Goal: Task Accomplishment & Management: Manage account settings

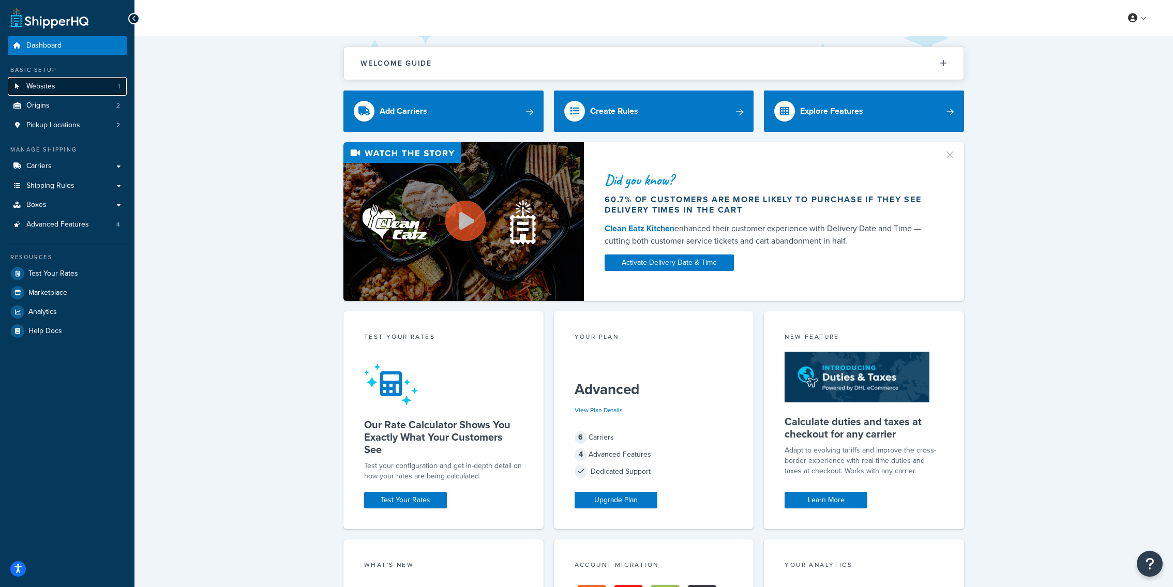
click at [77, 91] on link "Websites 1" at bounding box center [67, 86] width 119 height 19
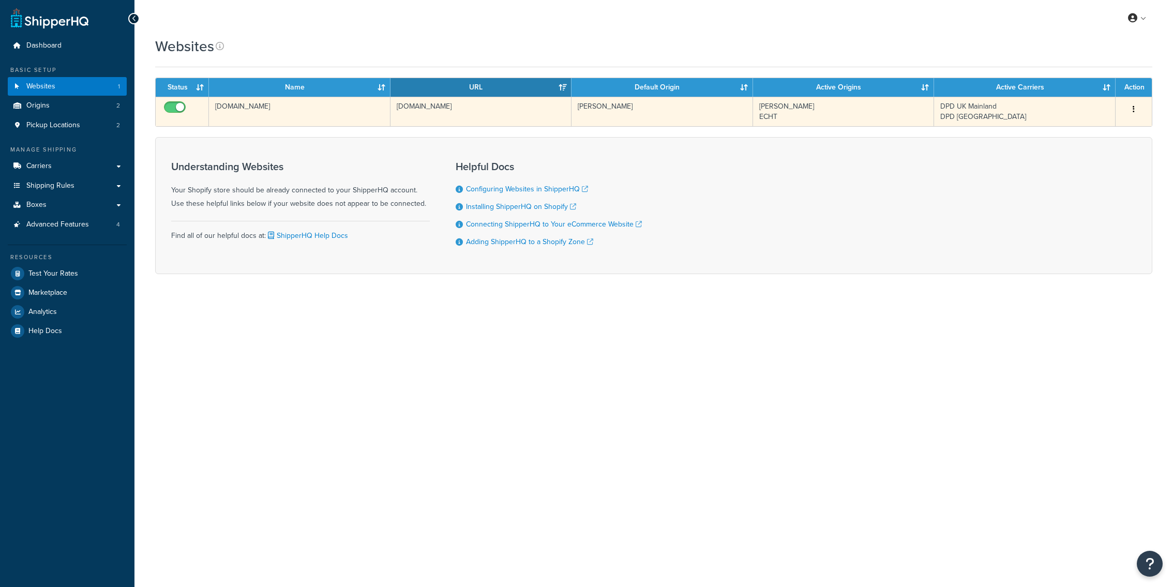
click at [452, 119] on td "[DOMAIN_NAME]" at bounding box center [480, 111] width 181 height 29
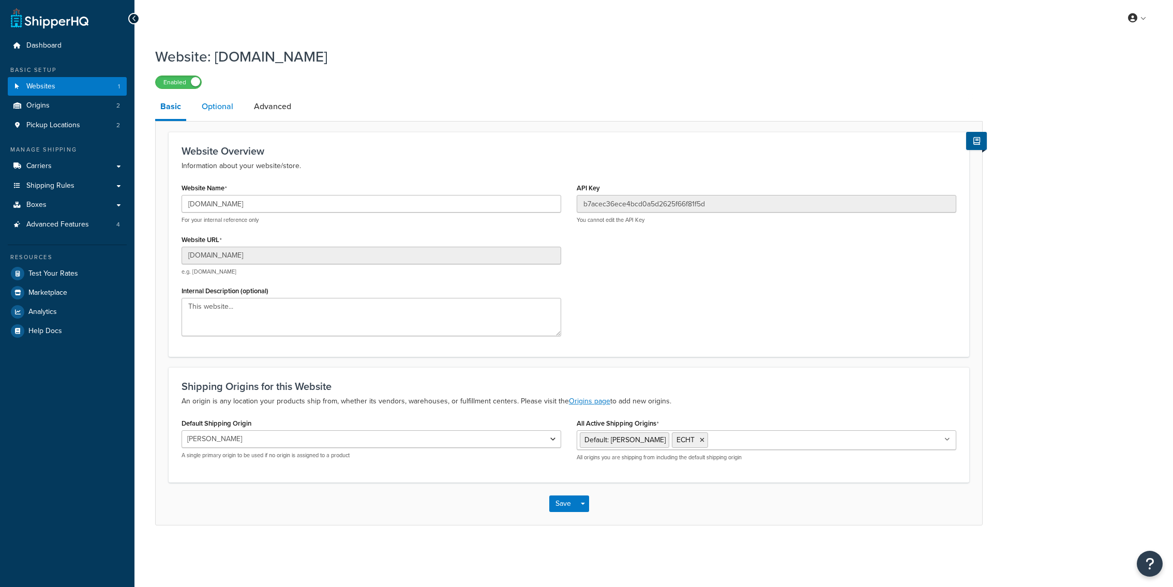
click at [236, 106] on link "Optional" at bounding box center [218, 106] width 42 height 25
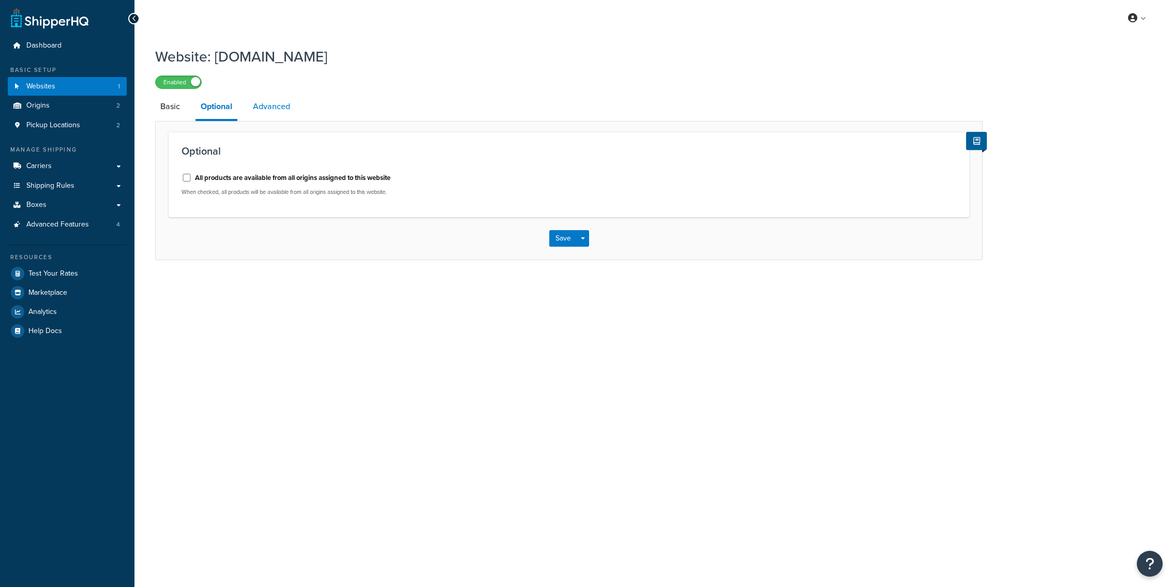
click at [268, 108] on link "Advanced" at bounding box center [272, 106] width 48 height 25
click at [217, 107] on link "Optional" at bounding box center [216, 106] width 42 height 25
click at [107, 108] on link "Origins 2" at bounding box center [67, 105] width 119 height 19
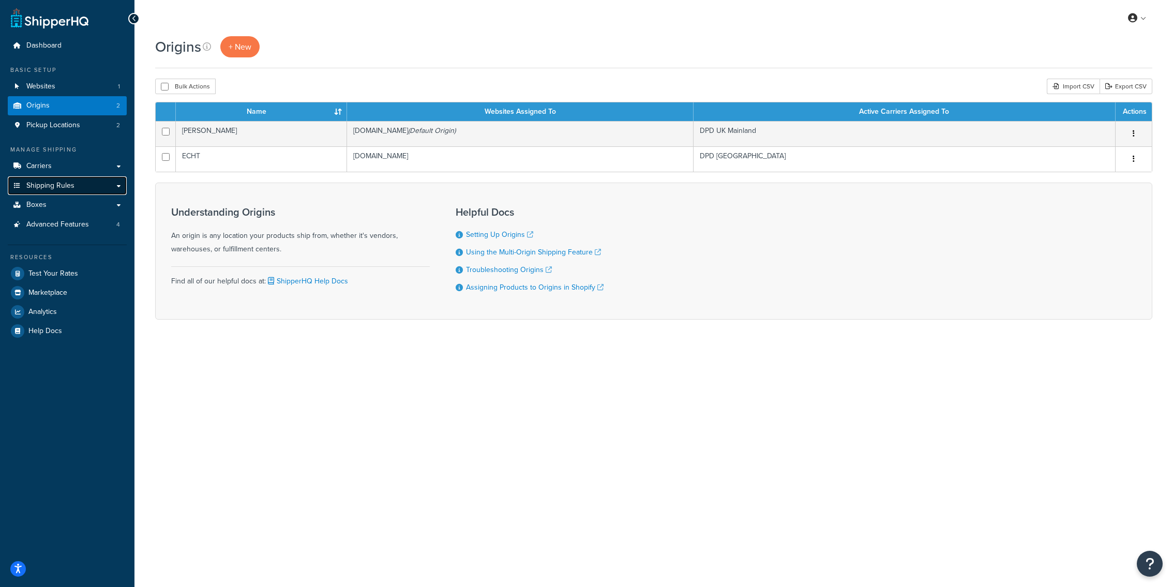
click at [97, 180] on link "Shipping Rules" at bounding box center [67, 185] width 119 height 19
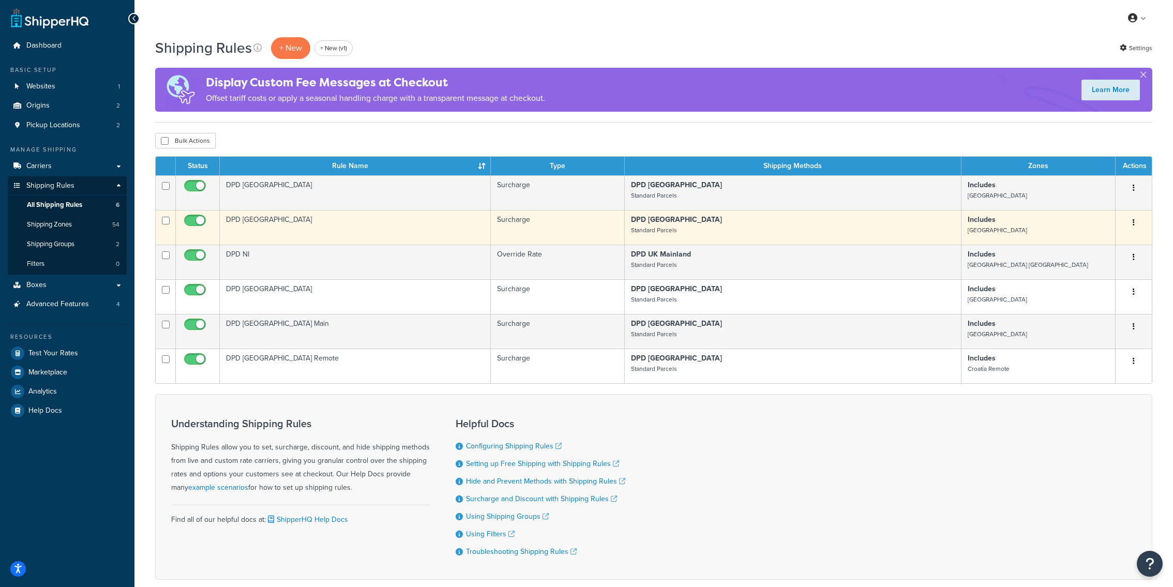
click at [259, 229] on td "DPD [GEOGRAPHIC_DATA]" at bounding box center [355, 227] width 271 height 35
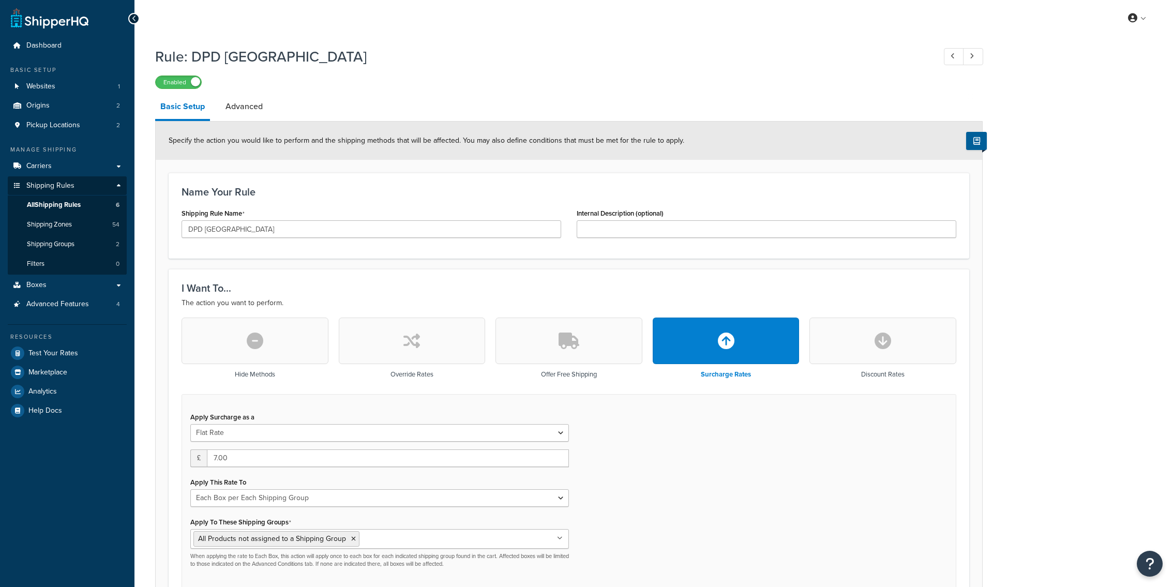
select select "BOX"
click at [239, 111] on link "Advanced" at bounding box center [244, 106] width 48 height 25
